Goal: Task Accomplishment & Management: Manage account settings

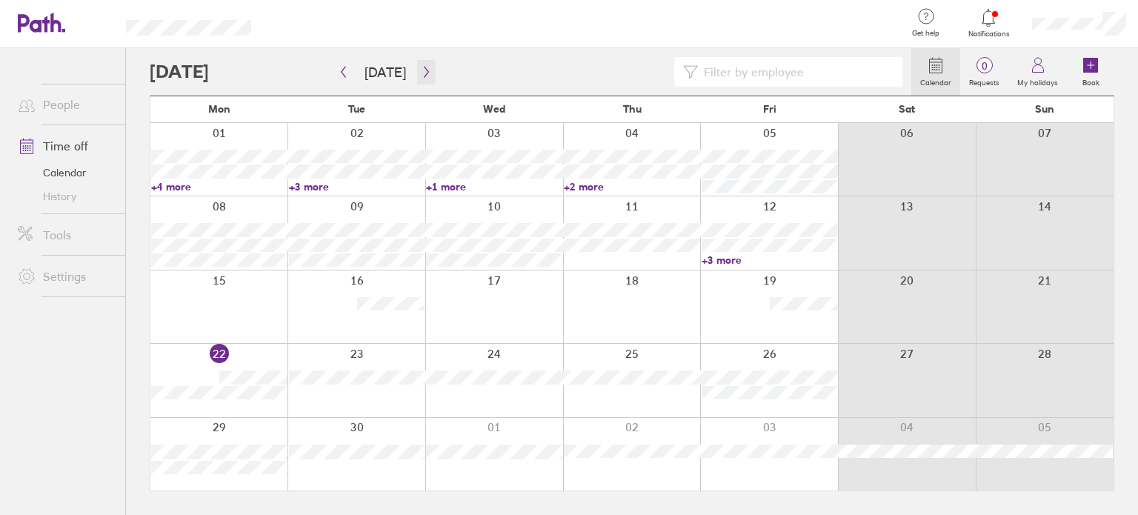
click at [421, 72] on icon "button" at bounding box center [426, 72] width 11 height 12
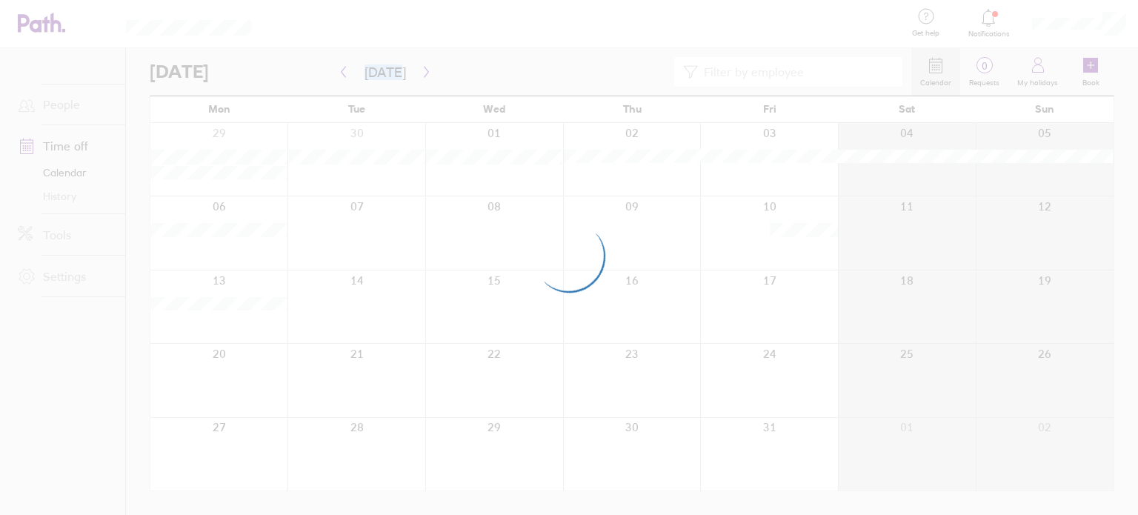
click at [418, 72] on div at bounding box center [569, 257] width 1138 height 515
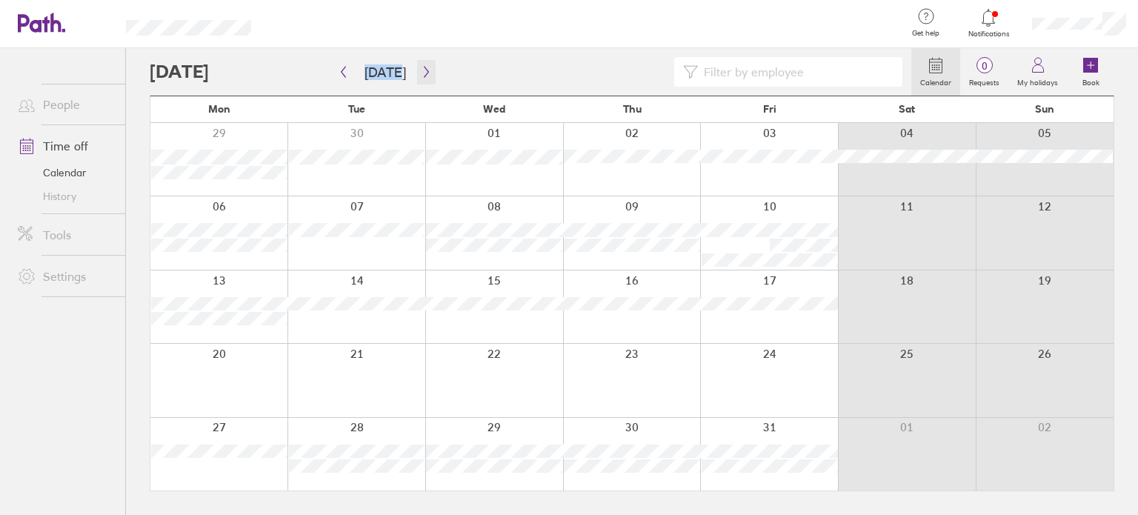
click at [424, 72] on icon "button" at bounding box center [426, 72] width 4 height 11
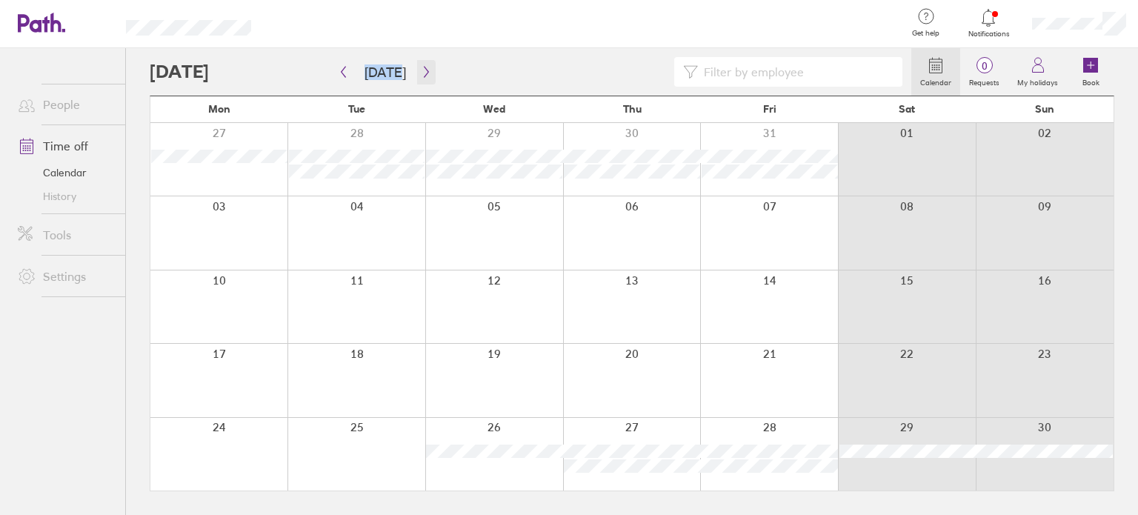
click at [424, 72] on icon "button" at bounding box center [426, 72] width 4 height 11
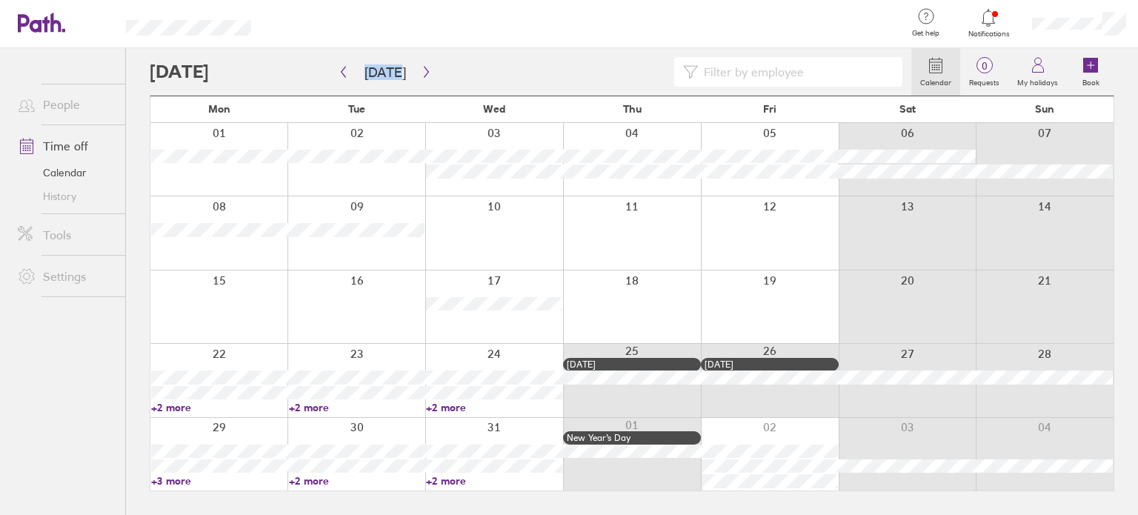
click at [172, 405] on link "+2 more" at bounding box center [219, 407] width 136 height 13
click at [421, 69] on icon "button" at bounding box center [426, 72] width 11 height 12
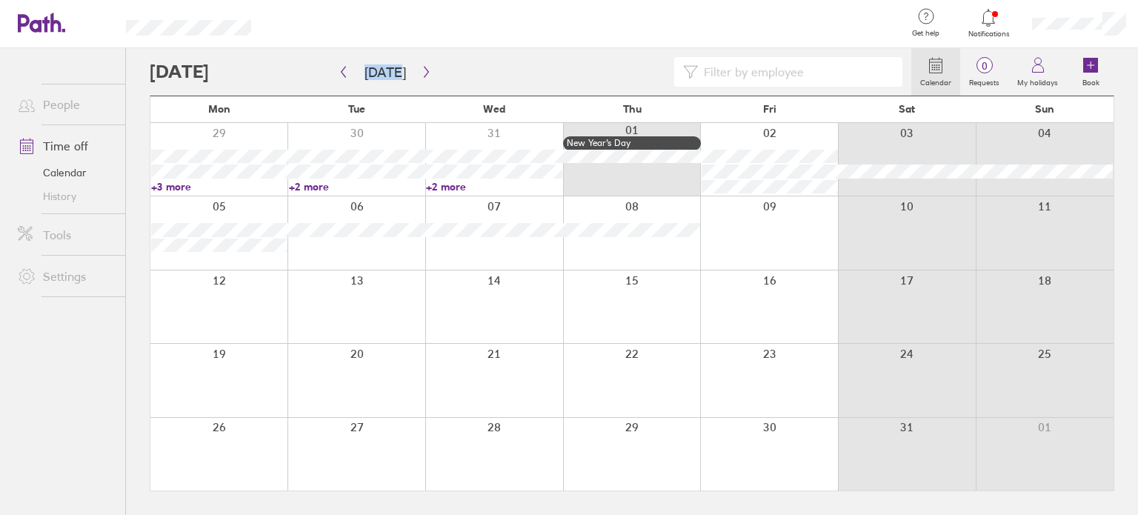
click at [1093, 68] on icon at bounding box center [1090, 65] width 15 height 15
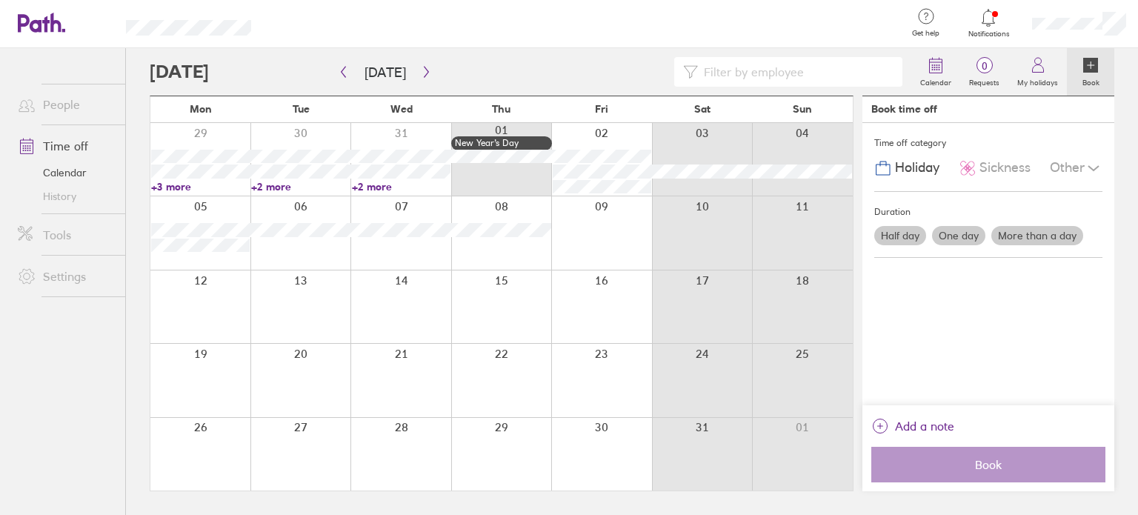
click at [1025, 236] on label "More than a day" at bounding box center [1037, 235] width 92 height 19
click at [0, 0] on input "More than a day" at bounding box center [0, 0] width 0 height 0
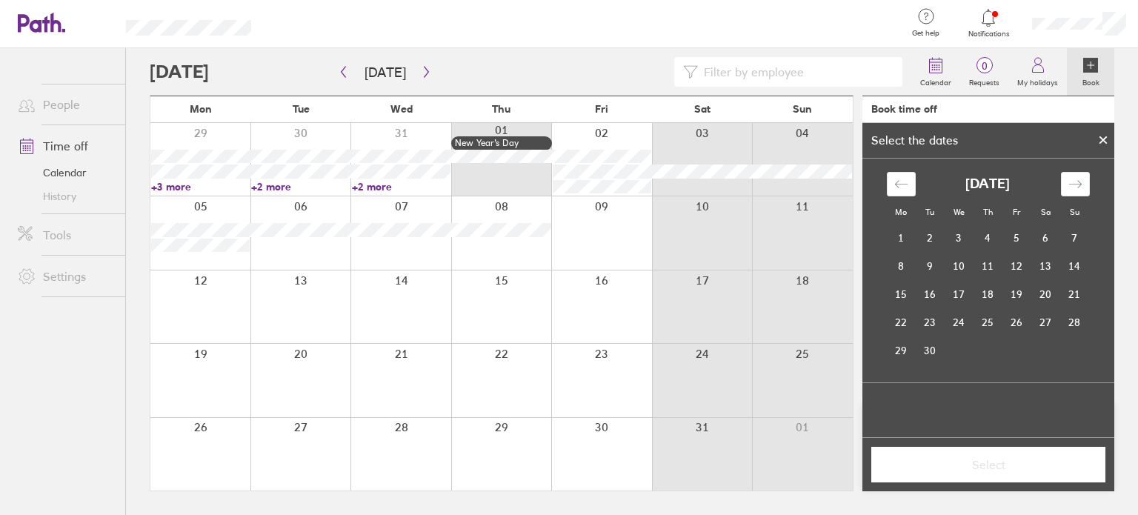
click at [1071, 182] on icon "Move forward to switch to the next month." at bounding box center [1075, 184] width 14 height 14
click at [1014, 237] on td "2" at bounding box center [1016, 238] width 29 height 28
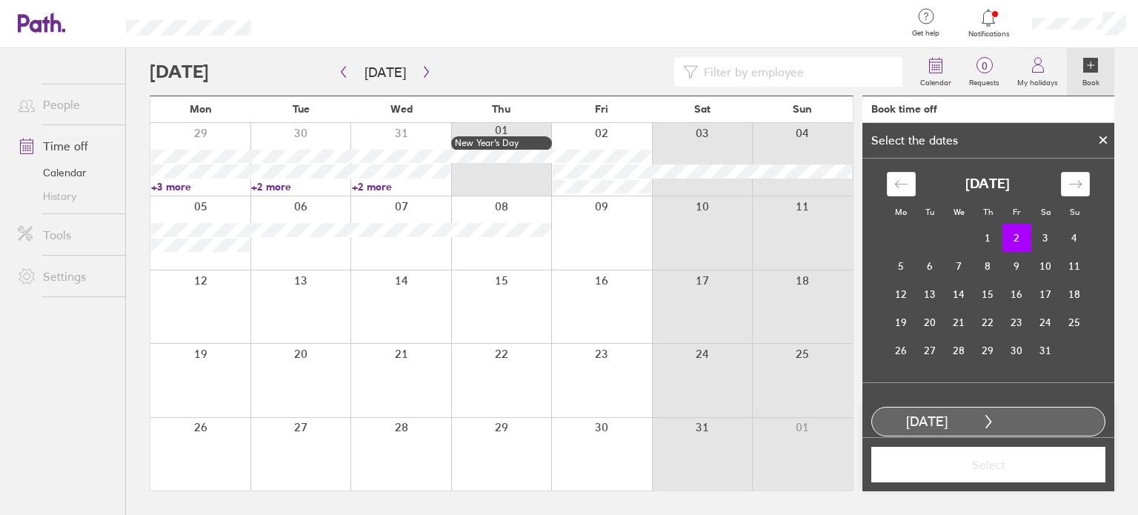
click at [979, 299] on td "15" at bounding box center [988, 294] width 29 height 28
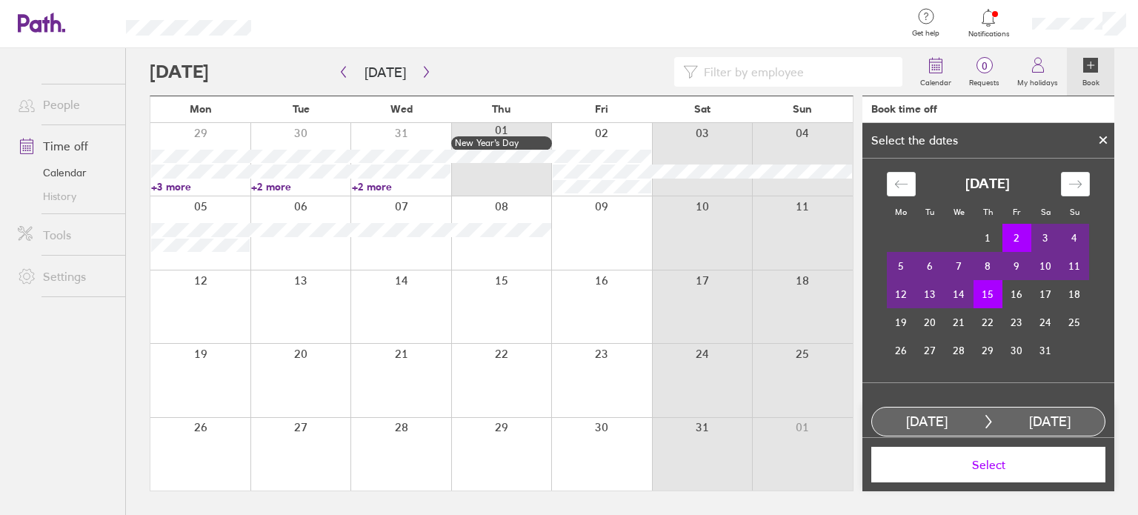
click at [987, 467] on span "Select" at bounding box center [988, 464] width 213 height 13
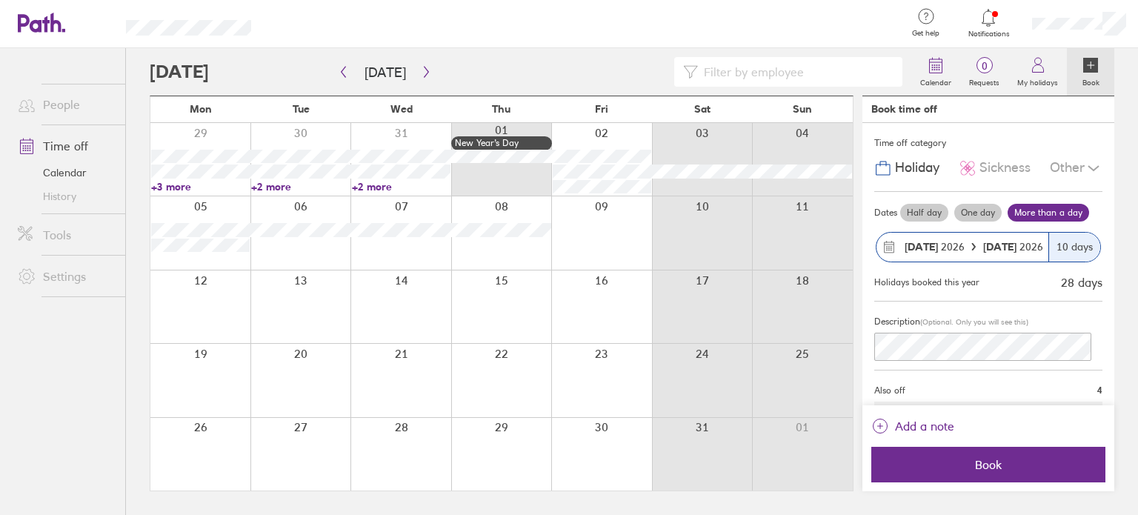
click at [988, 470] on span "Book" at bounding box center [988, 464] width 213 height 13
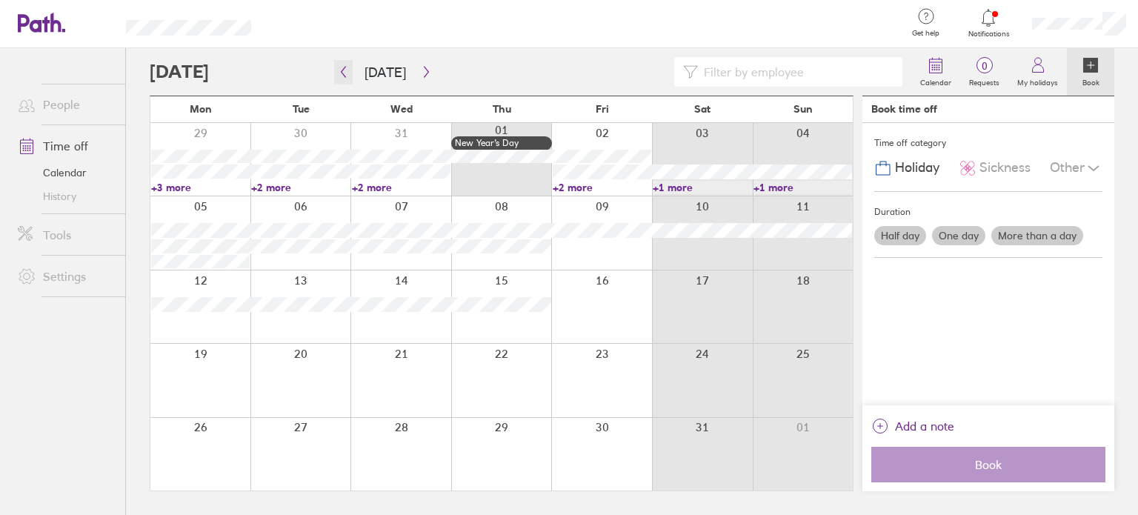
click at [346, 73] on icon "button" at bounding box center [343, 72] width 11 height 12
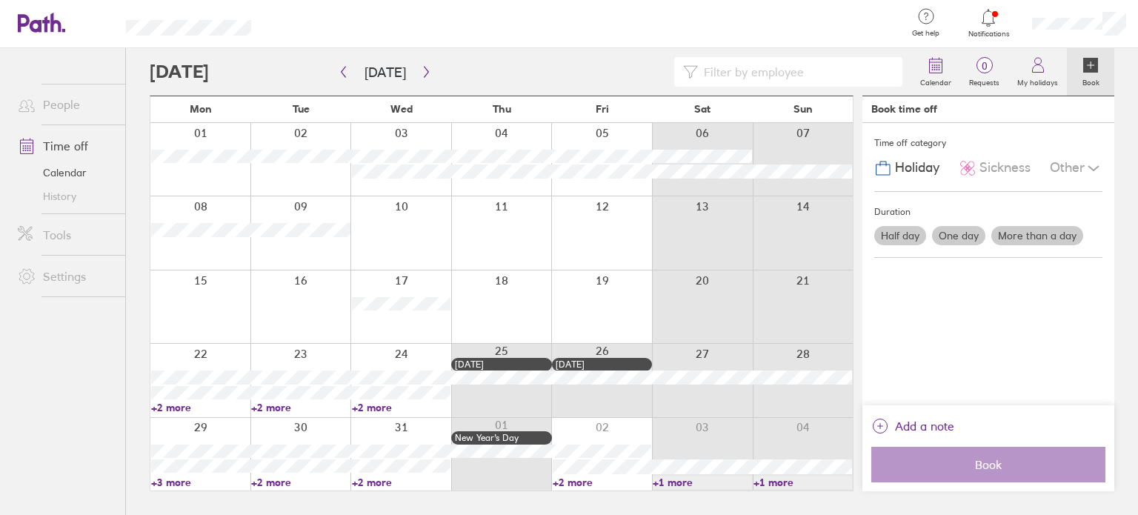
click at [989, 23] on icon at bounding box center [988, 18] width 18 height 18
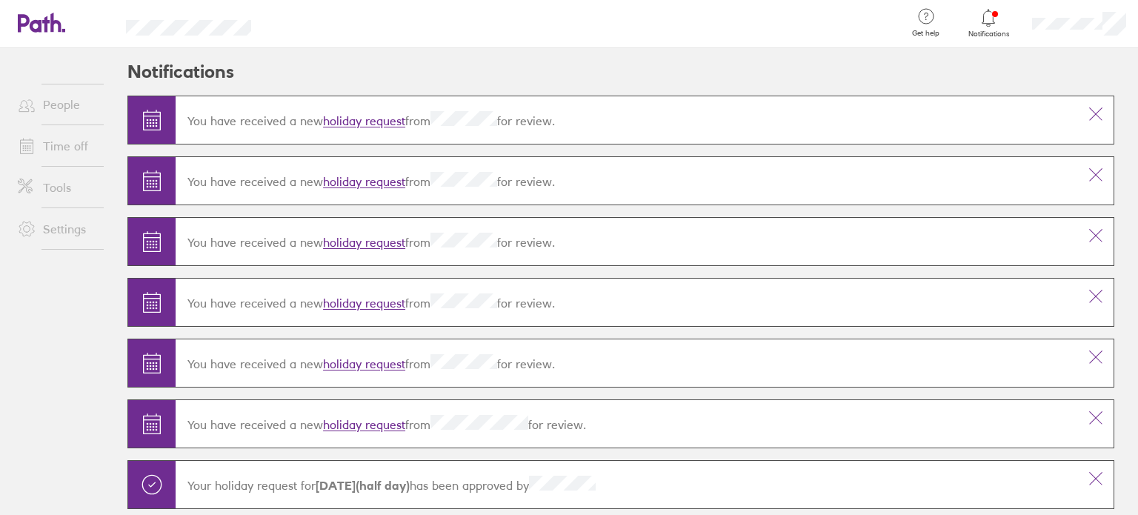
click at [359, 117] on link "holiday request" at bounding box center [364, 121] width 82 height 15
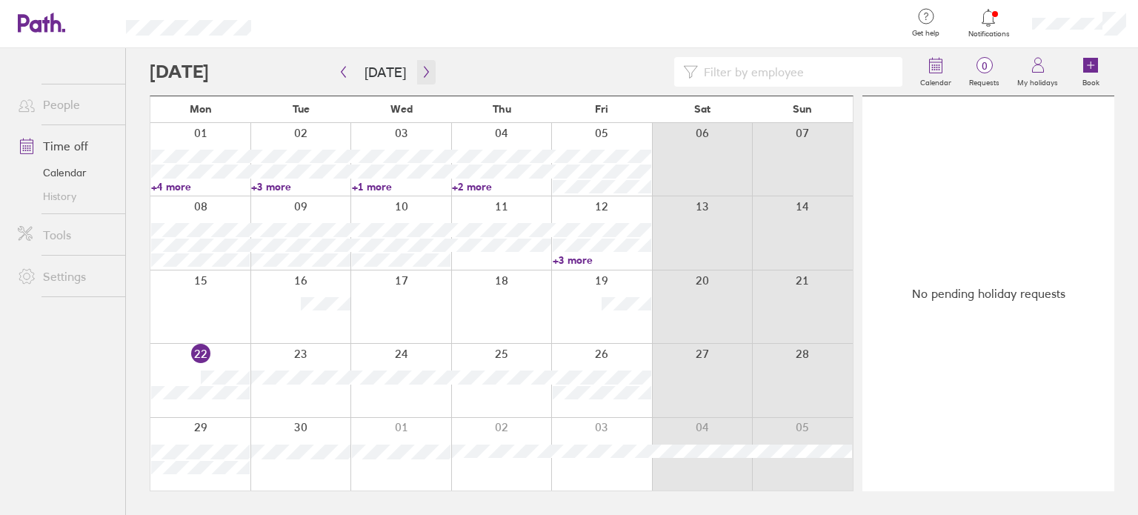
click at [422, 70] on icon "button" at bounding box center [426, 72] width 11 height 12
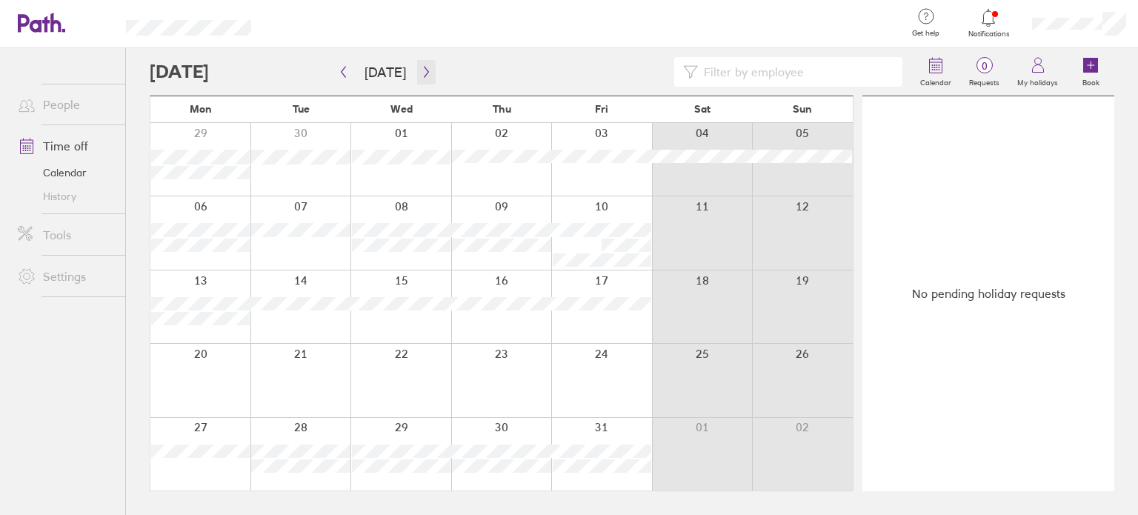
click at [422, 70] on icon "button" at bounding box center [426, 72] width 11 height 12
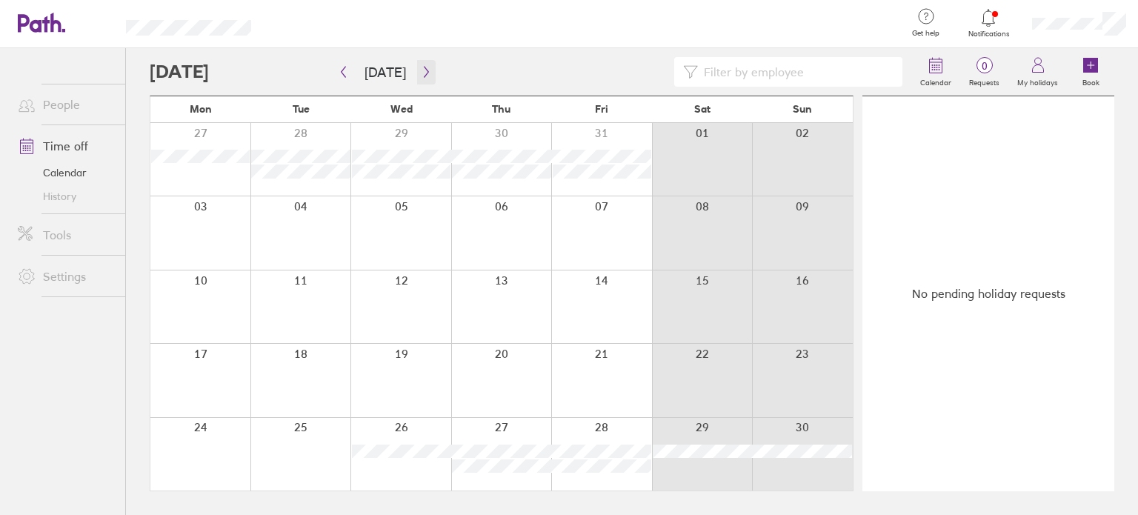
click at [422, 70] on icon "button" at bounding box center [426, 72] width 11 height 12
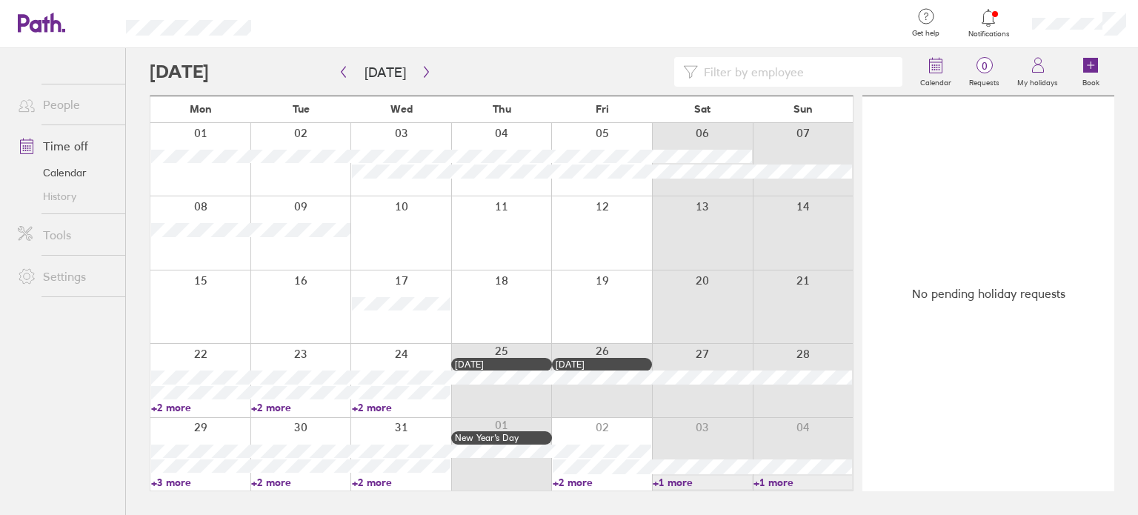
click at [181, 479] on link "+3 more" at bounding box center [200, 482] width 99 height 13
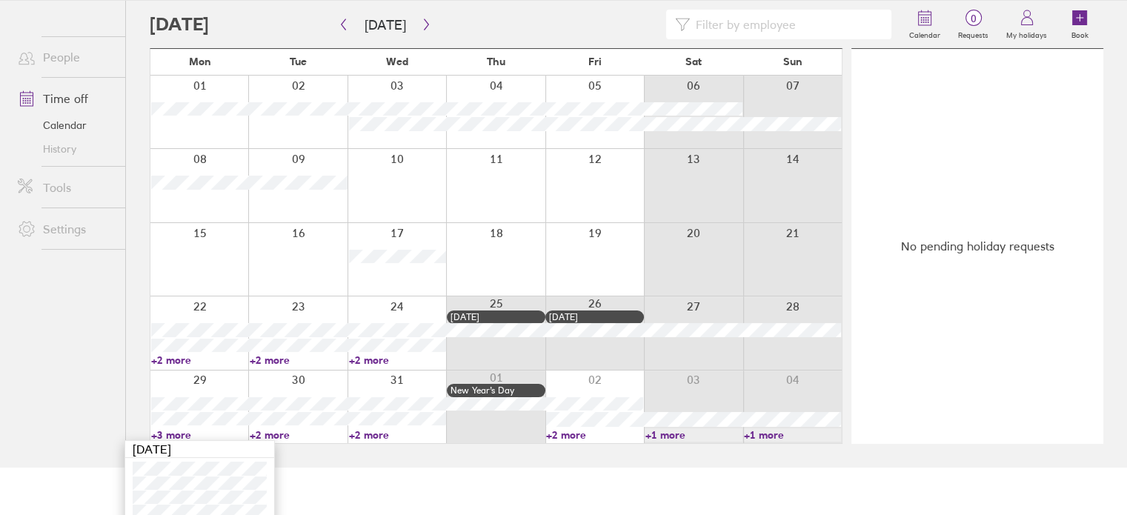
scroll to position [73, 0]
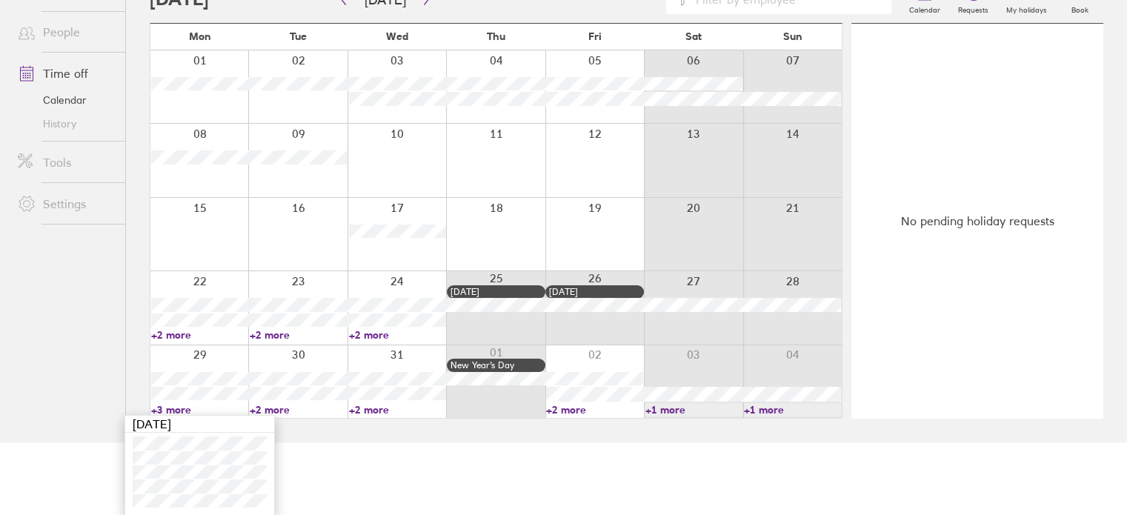
click at [370, 332] on link "+2 more" at bounding box center [397, 334] width 97 height 13
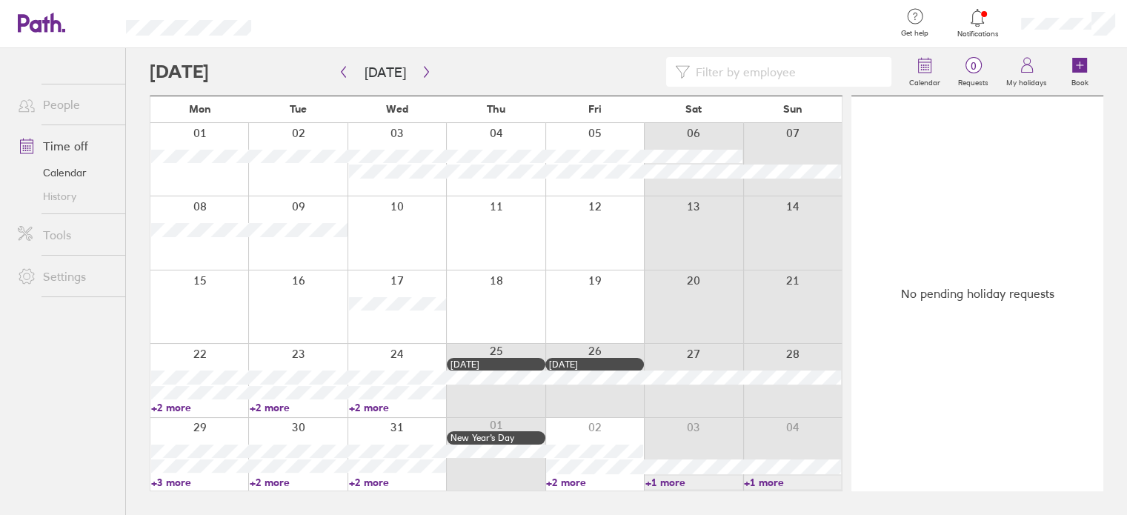
scroll to position [0, 0]
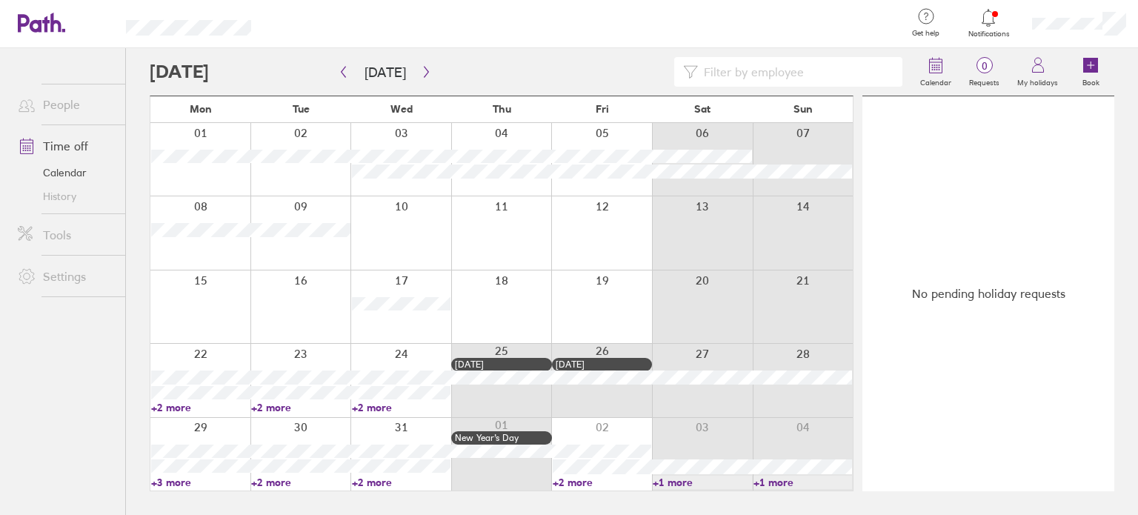
click at [377, 406] on link "+2 more" at bounding box center [401, 407] width 99 height 13
click at [172, 476] on link "+3 more" at bounding box center [200, 482] width 99 height 13
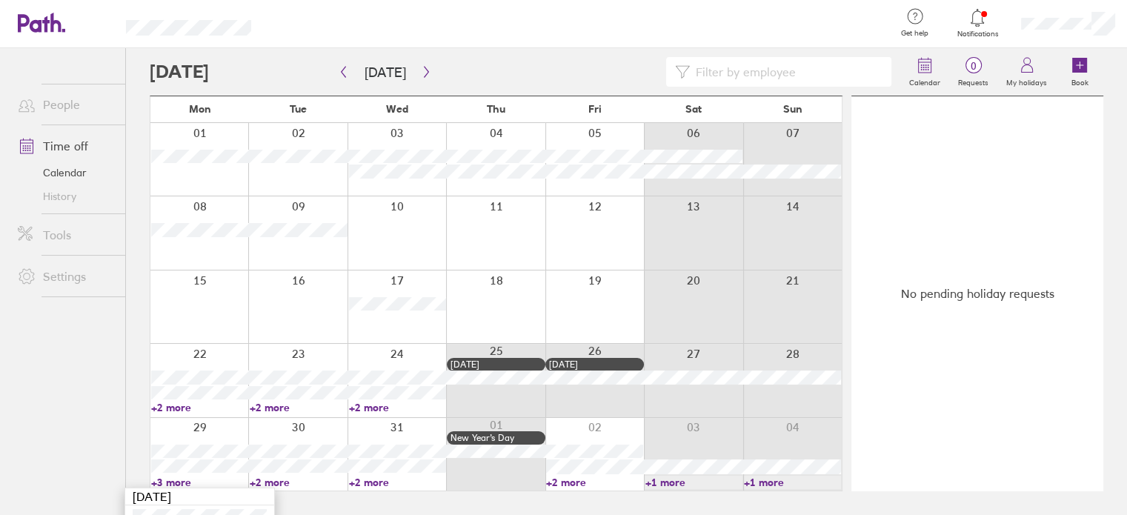
scroll to position [73, 0]
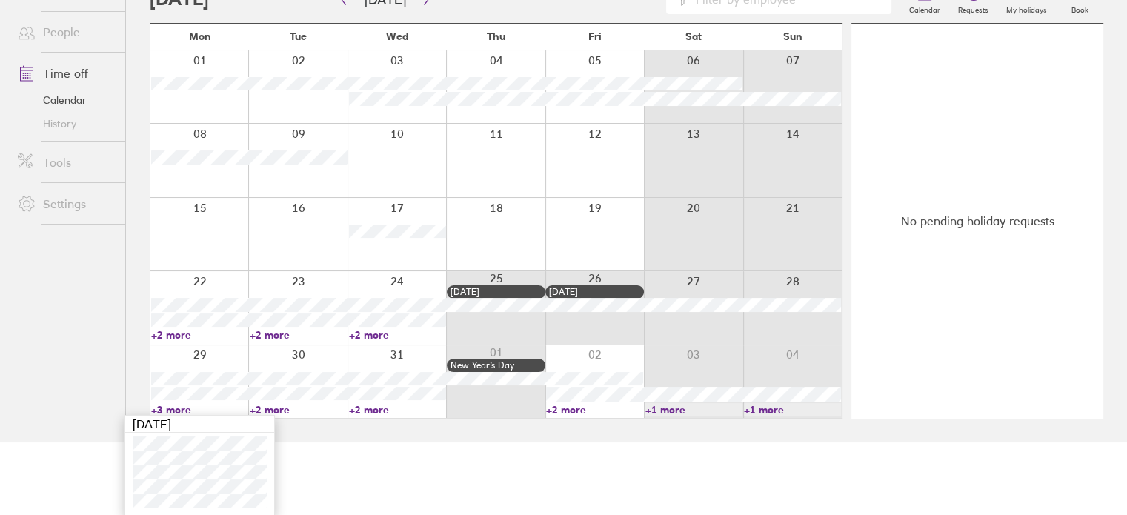
click at [365, 442] on html "Get help FAQs Contact us Notifications My profile Sign out People Time off Cale…" at bounding box center [563, 184] width 1127 height 515
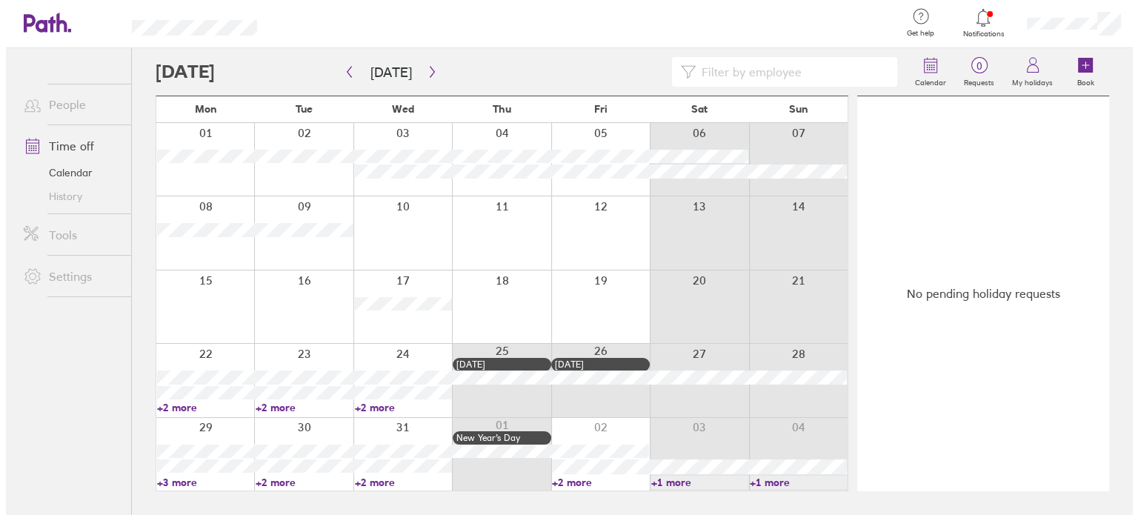
scroll to position [0, 0]
click at [421, 70] on icon "button" at bounding box center [426, 72] width 11 height 12
